Goal: Find specific page/section: Find specific page/section

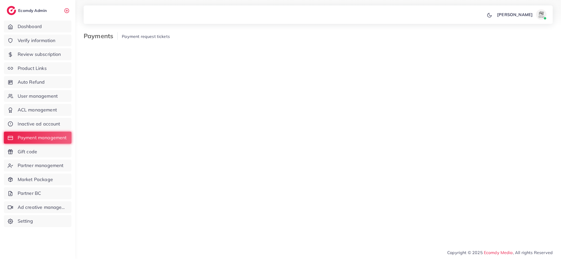
select select "*******"
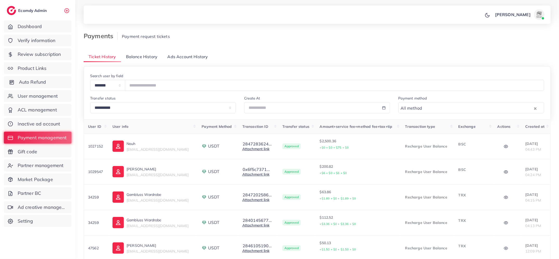
click at [39, 84] on span "Auto Refund" at bounding box center [32, 82] width 27 height 7
click at [34, 79] on span "Auto Refund" at bounding box center [32, 82] width 27 height 7
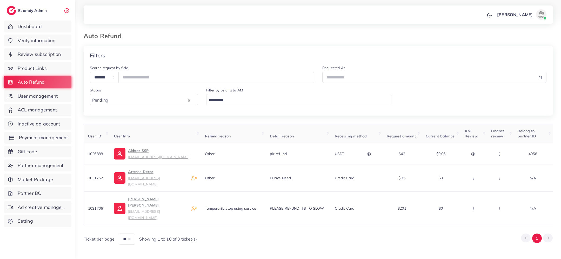
click at [55, 134] on link "Payment management" at bounding box center [37, 138] width 67 height 12
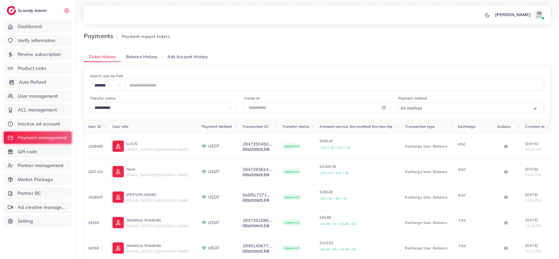
click at [35, 84] on span "Auto Refund" at bounding box center [32, 82] width 27 height 7
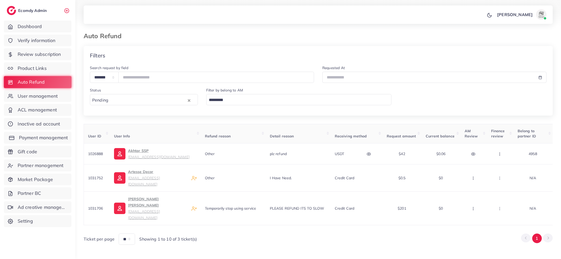
click at [38, 137] on span "Payment management" at bounding box center [43, 137] width 49 height 7
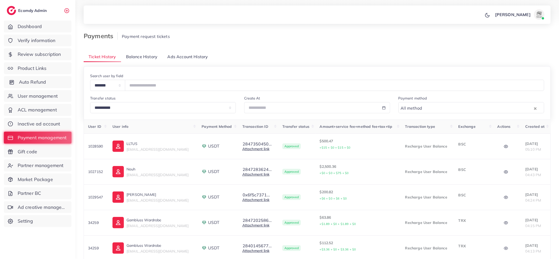
click at [36, 84] on span "Auto Refund" at bounding box center [32, 82] width 27 height 7
